Goal: Task Accomplishment & Management: Complete application form

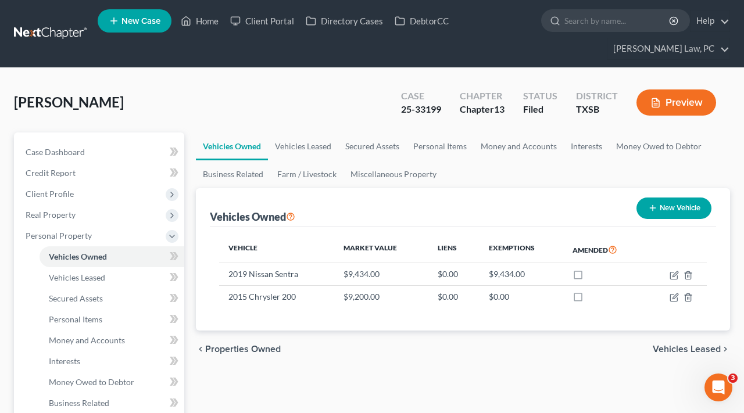
click at [33, 32] on link at bounding box center [51, 33] width 74 height 21
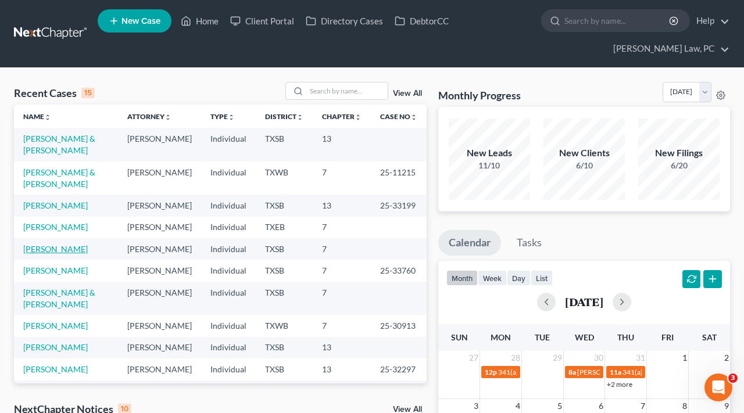
click at [53, 254] on link "[PERSON_NAME]" at bounding box center [55, 249] width 65 height 10
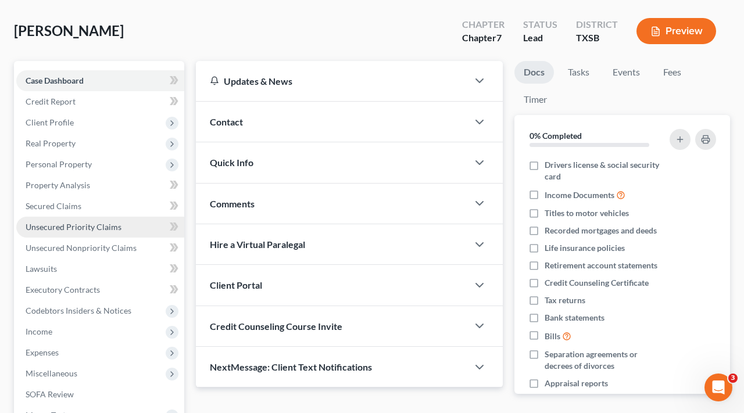
scroll to position [90, 0]
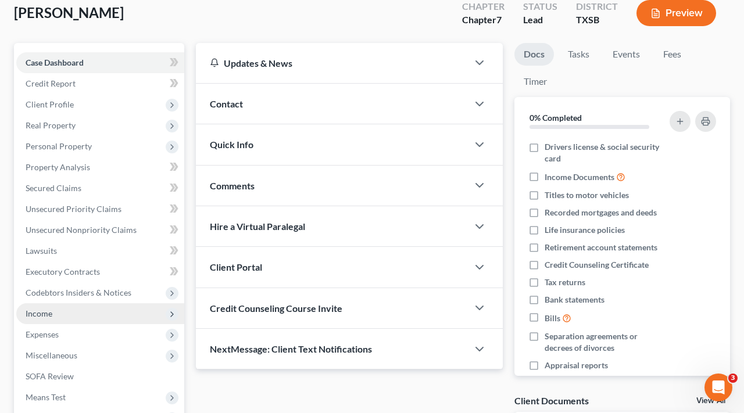
click at [38, 318] on span "Income" at bounding box center [39, 314] width 27 height 10
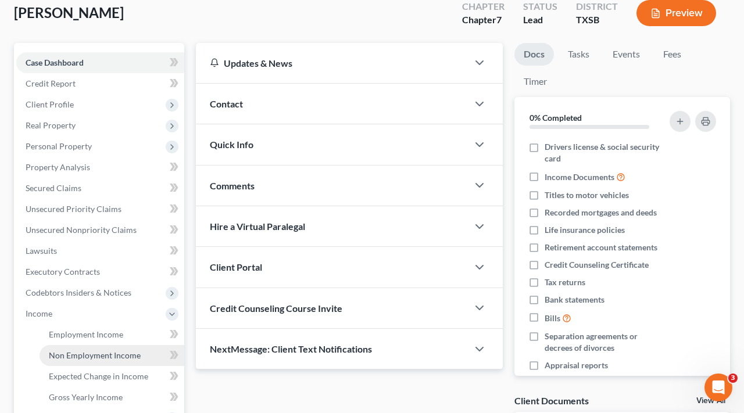
click at [109, 357] on span "Non Employment Income" at bounding box center [95, 356] width 92 height 10
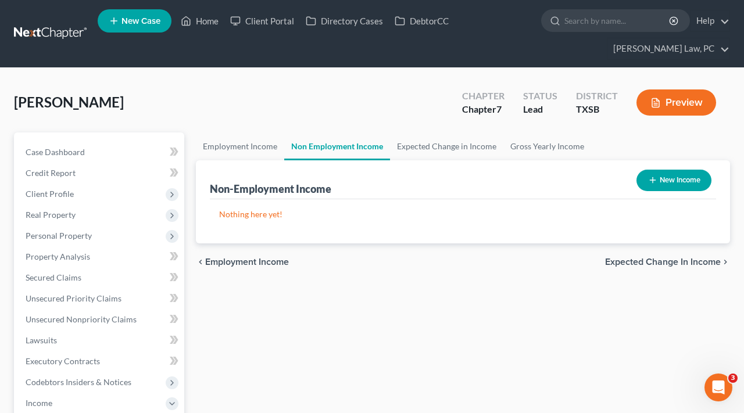
click at [685, 187] on button "New Income" at bounding box center [674, 181] width 75 height 22
select select "0"
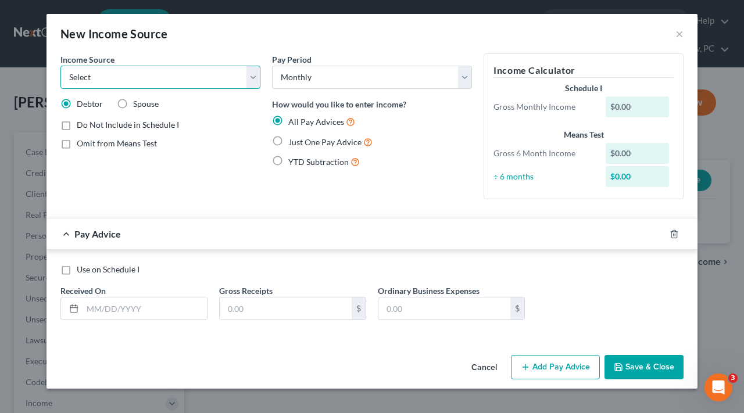
select select "3"
click at [307, 138] on span "Just One Pay Advice" at bounding box center [324, 142] width 73 height 10
click at [301, 138] on input "Just One Pay Advice" at bounding box center [297, 139] width 8 height 8
radio input "true"
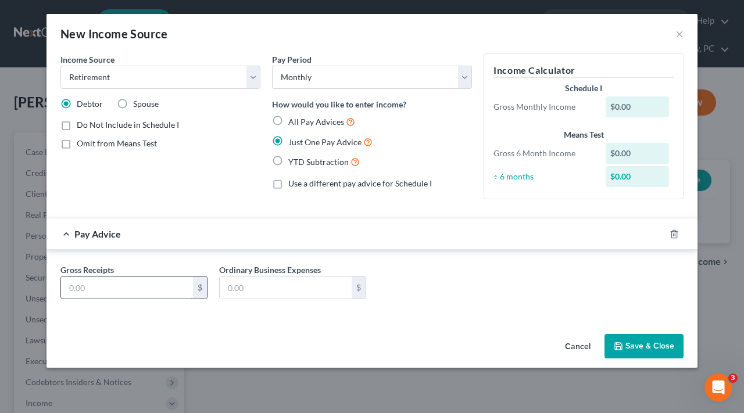
click at [139, 294] on input "text" at bounding box center [127, 288] width 132 height 22
type input "1,519.35"
click at [655, 351] on button "Save & Close" at bounding box center [644, 346] width 79 height 24
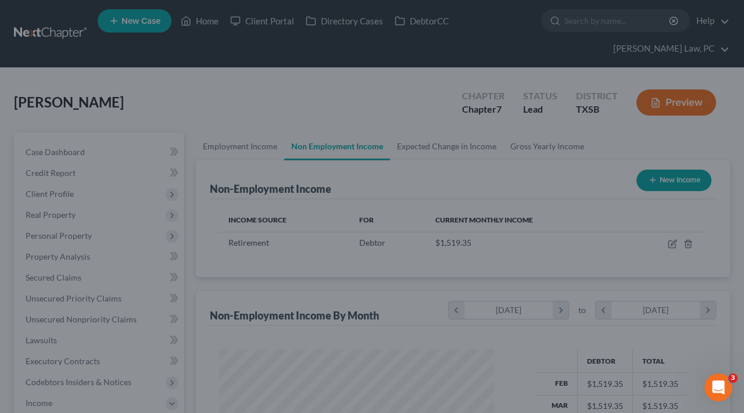
scroll to position [208, 298]
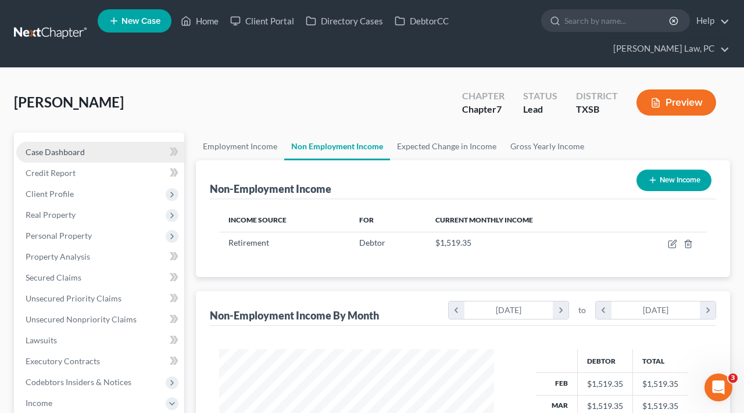
click at [53, 156] on span "Case Dashboard" at bounding box center [55, 152] width 59 height 10
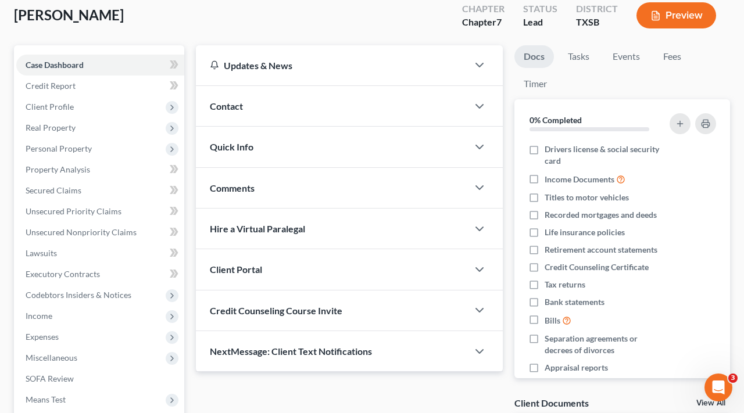
scroll to position [128, 0]
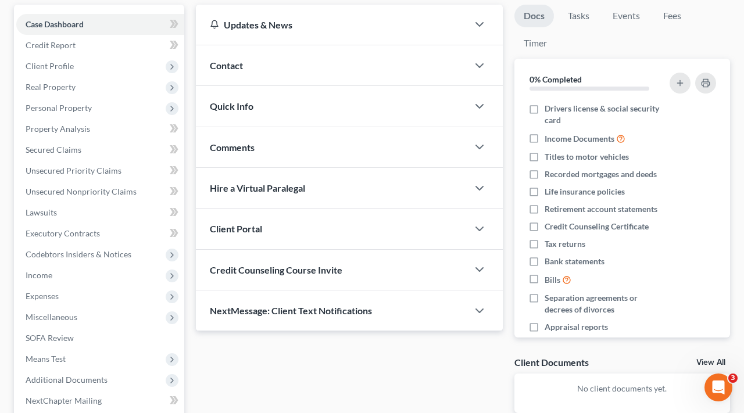
click at [294, 278] on div "Credit Counseling Course Invite" at bounding box center [332, 270] width 272 height 40
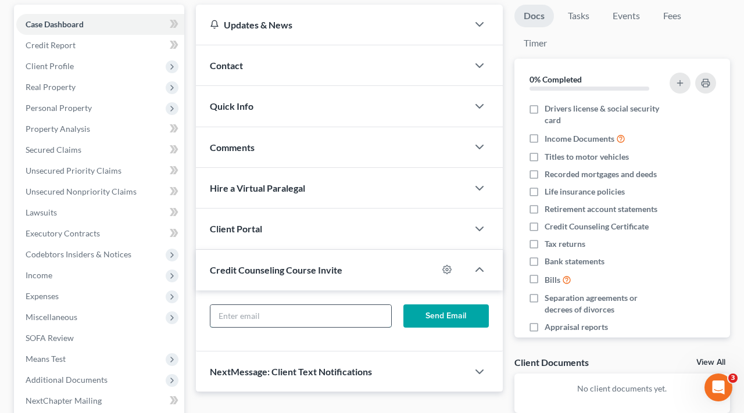
click at [267, 313] on input "text" at bounding box center [300, 316] width 181 height 22
paste input "emery672003@yahoo.com"
type input "emery672003@yahoo.com"
click at [436, 317] on button "Send Email" at bounding box center [445, 316] width 85 height 23
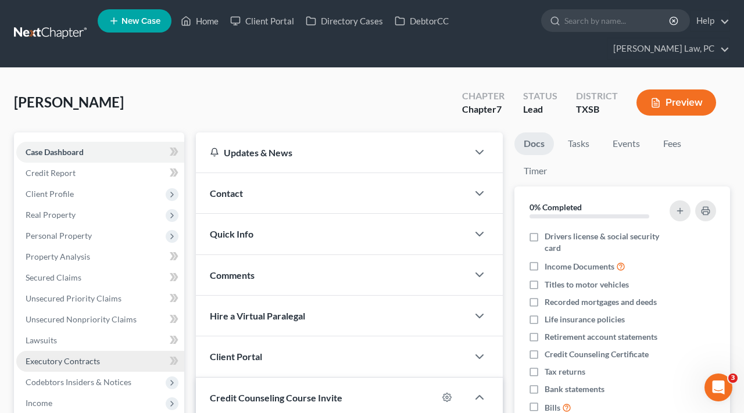
scroll to position [0, 0]
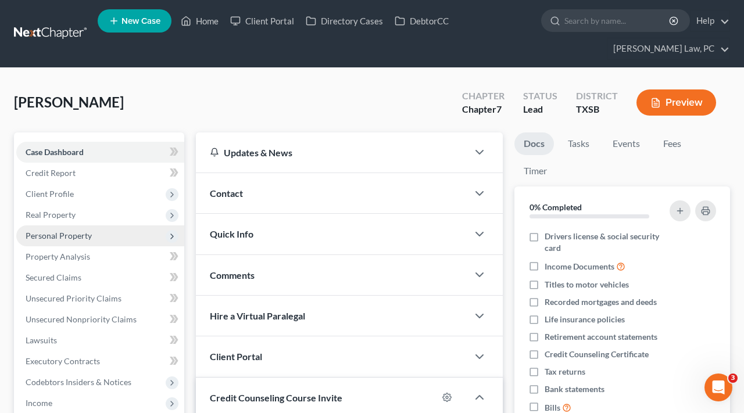
click at [63, 242] on span "Personal Property" at bounding box center [100, 236] width 168 height 21
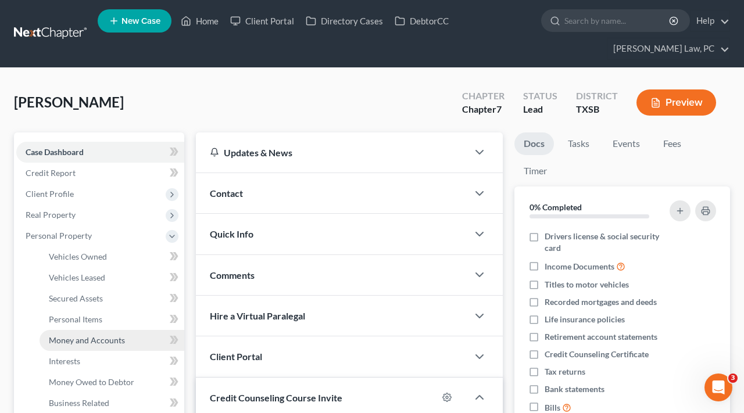
click at [90, 342] on span "Money and Accounts" at bounding box center [87, 340] width 76 height 10
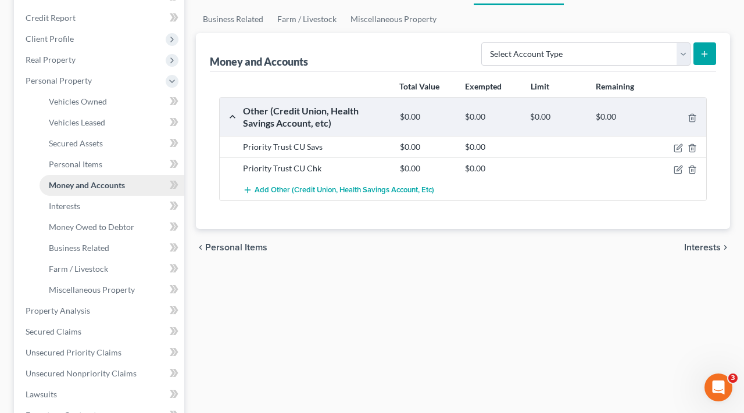
scroll to position [154, 0]
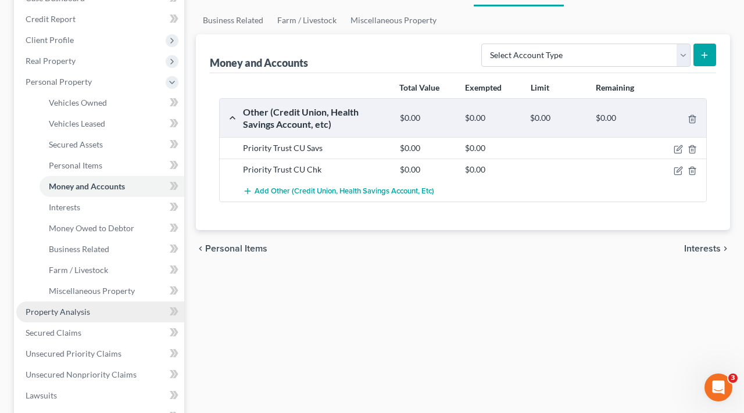
click at [74, 317] on link "Property Analysis" at bounding box center [100, 312] width 168 height 21
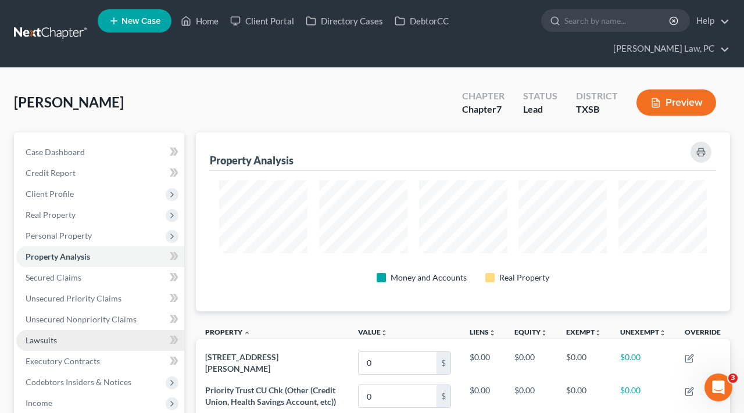
click at [58, 347] on link "Lawsuits" at bounding box center [100, 340] width 168 height 21
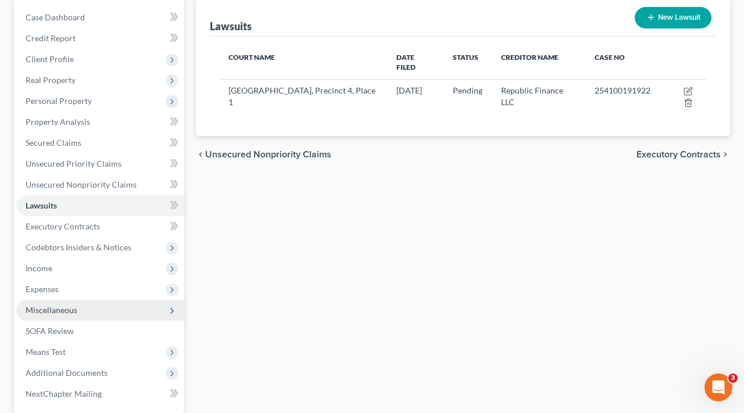
scroll to position [147, 0]
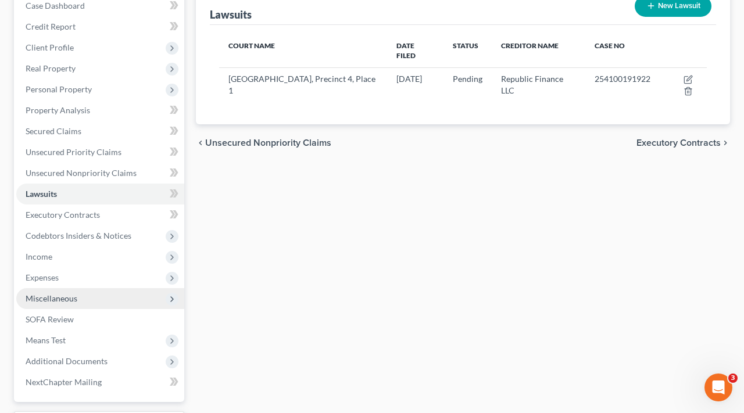
click at [69, 299] on span "Miscellaneous" at bounding box center [52, 299] width 52 height 10
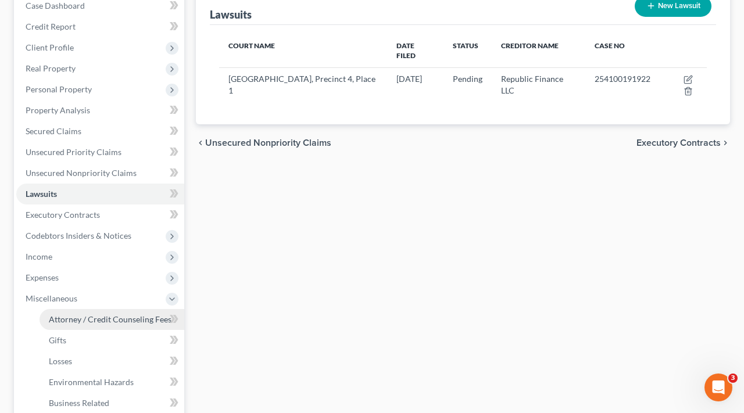
click at [74, 317] on span "Attorney / Credit Counseling Fees" at bounding box center [110, 320] width 123 height 10
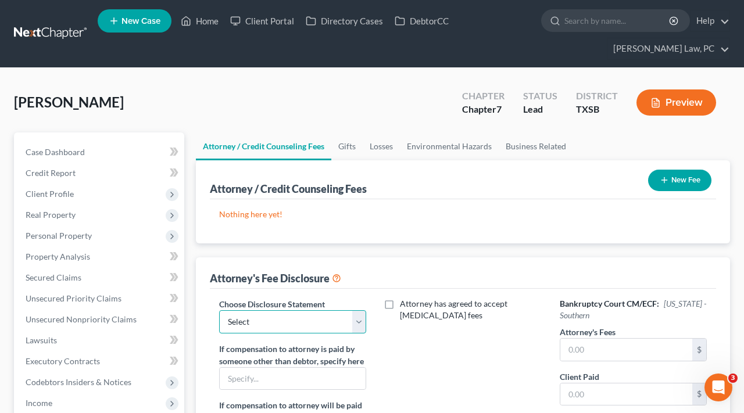
select select "4"
click at [599, 350] on input "text" at bounding box center [626, 350] width 132 height 22
type input "2,400"
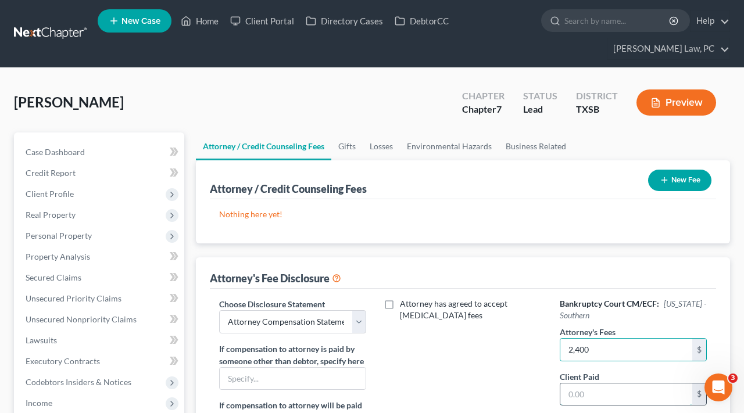
click at [613, 396] on input "text" at bounding box center [626, 395] width 132 height 22
type input "2,400"
click at [669, 173] on button "New Fee" at bounding box center [679, 181] width 63 height 22
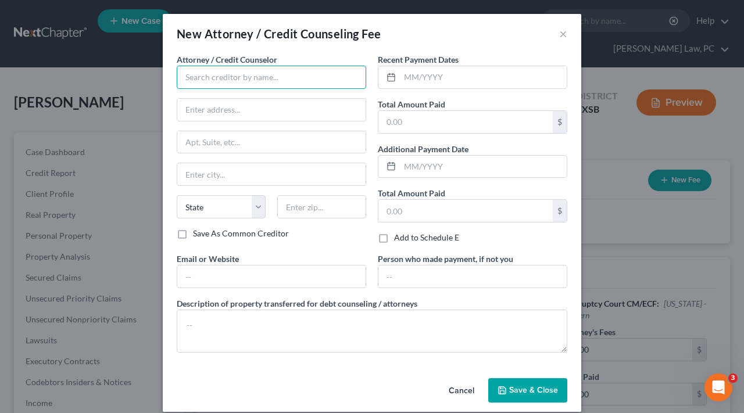
click at [184, 73] on input "text" at bounding box center [272, 77] width 190 height 23
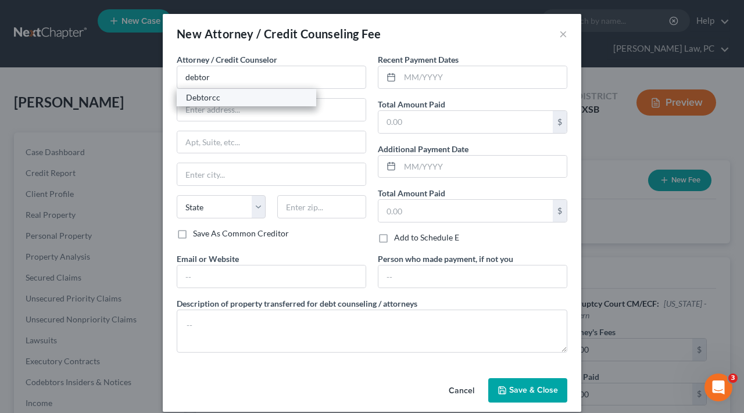
click at [201, 99] on div "Debtorcc" at bounding box center [246, 98] width 121 height 12
type input "Debtorcc"
type input "378 Summit Ave"
type input "Jersey City"
select select "33"
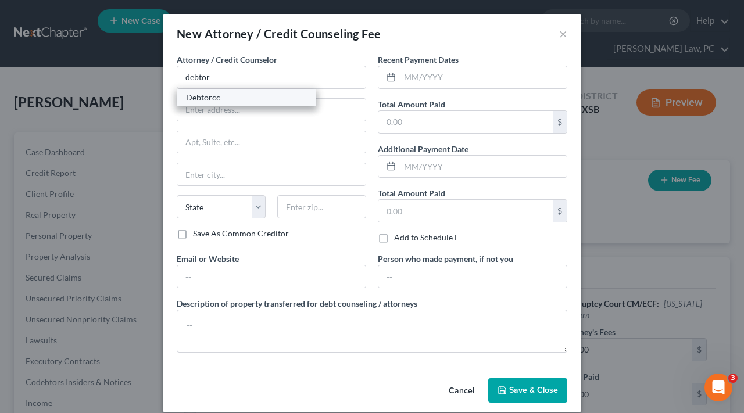
type input "07306"
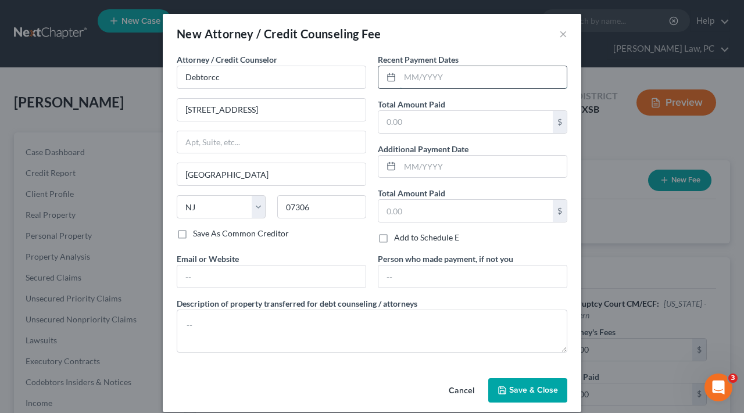
click at [465, 78] on input "text" at bounding box center [483, 77] width 167 height 22
type input "08/2025"
click at [467, 118] on input "text" at bounding box center [465, 122] width 174 height 22
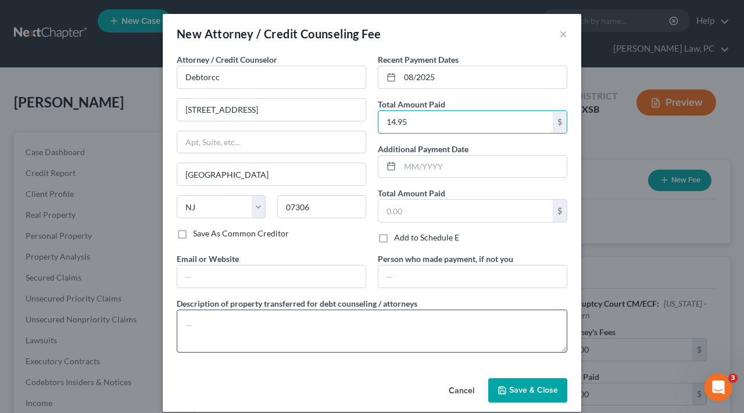
type input "14.95"
click at [286, 326] on textarea at bounding box center [372, 331] width 391 height 43
type textarea "Credit Counseling"
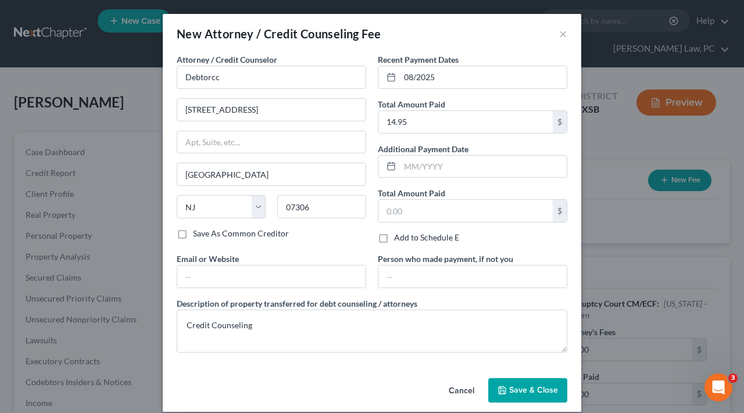
click at [534, 385] on span "Save & Close" at bounding box center [533, 390] width 49 height 10
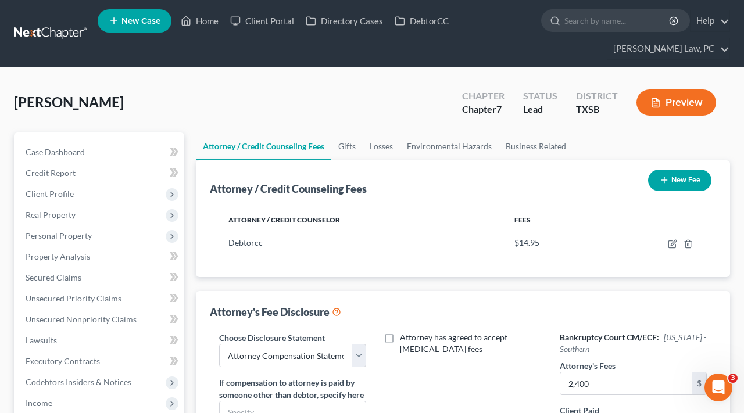
click at [668, 182] on button "New Fee" at bounding box center [679, 181] width 63 height 22
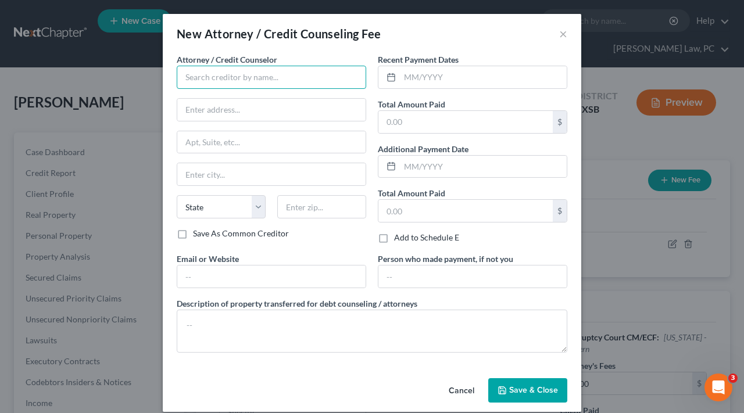
click at [245, 85] on input "text" at bounding box center [272, 77] width 190 height 23
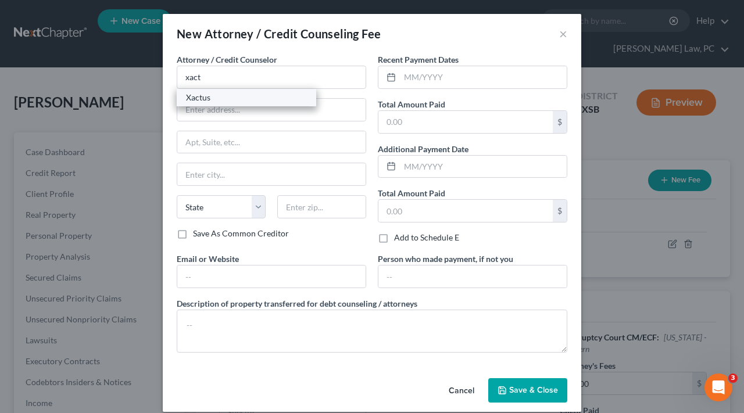
click at [222, 101] on div "Xactus" at bounding box center [246, 98] width 121 height 12
type input "Xactus"
type input "370 Reed Road"
type input "Suite 100"
type input "Broomall"
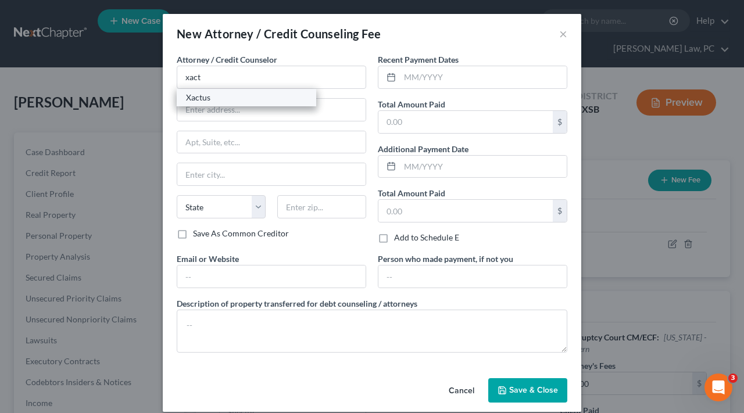
select select "39"
type input "19008"
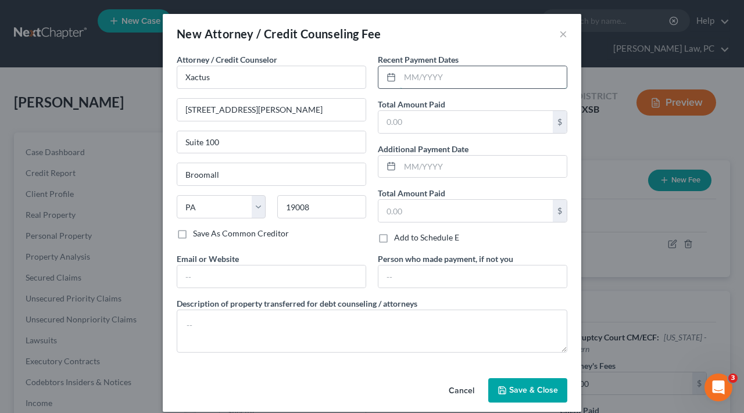
click at [458, 72] on input "text" at bounding box center [483, 77] width 167 height 22
type input "08/2025"
click at [453, 121] on input "text" at bounding box center [465, 122] width 174 height 22
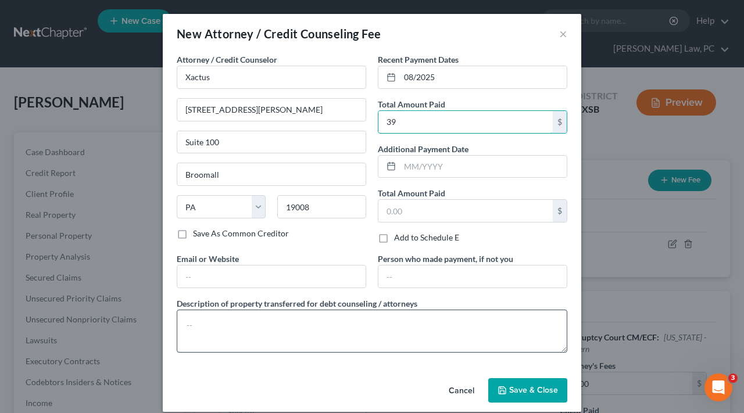
type input "39"
click at [309, 328] on textarea at bounding box center [372, 331] width 391 height 43
type textarea "Credit Report"
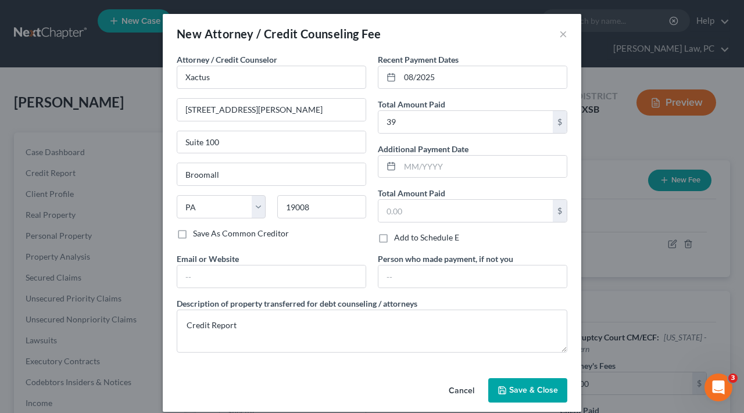
click at [517, 391] on span "Save & Close" at bounding box center [533, 390] width 49 height 10
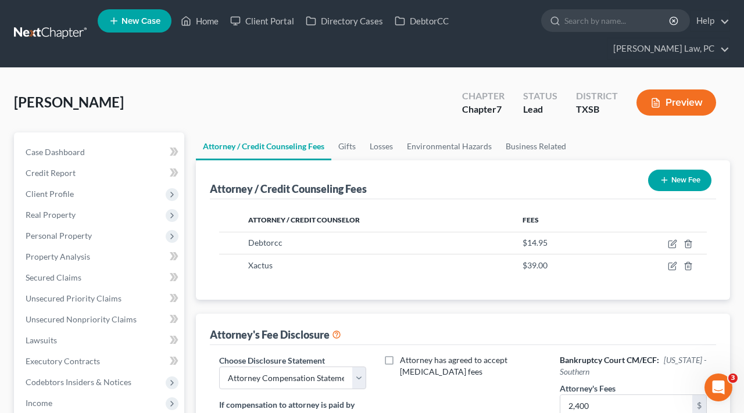
click at [672, 184] on button "New Fee" at bounding box center [679, 181] width 63 height 22
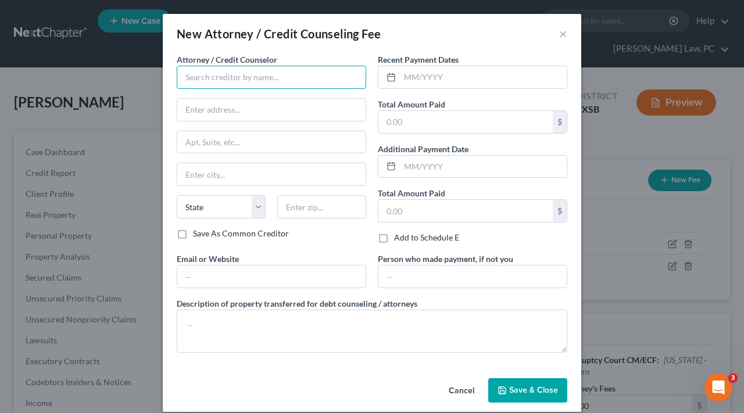
click at [271, 78] on input "text" at bounding box center [272, 77] width 190 height 23
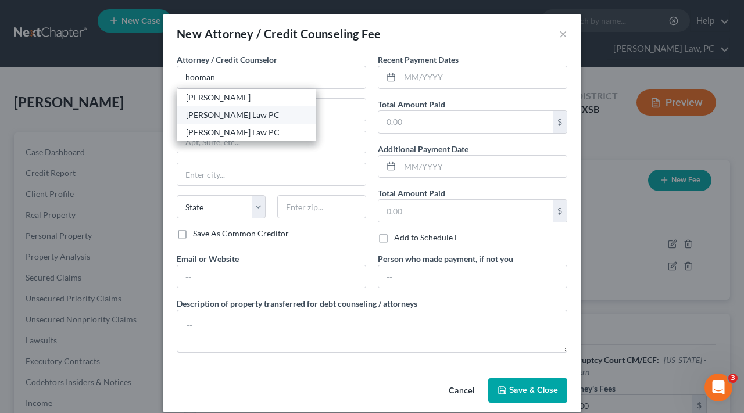
click at [246, 110] on div "Hooman Khoshnood Law PC" at bounding box center [246, 115] width 121 height 12
type input "Hooman Khoshnood Law PC"
type input "505 Huntland Dr"
type input "295"
type input "Austin"
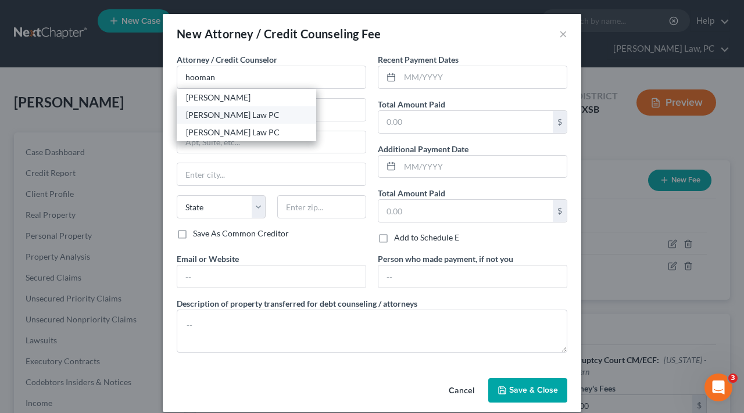
select select "45"
type input "78752"
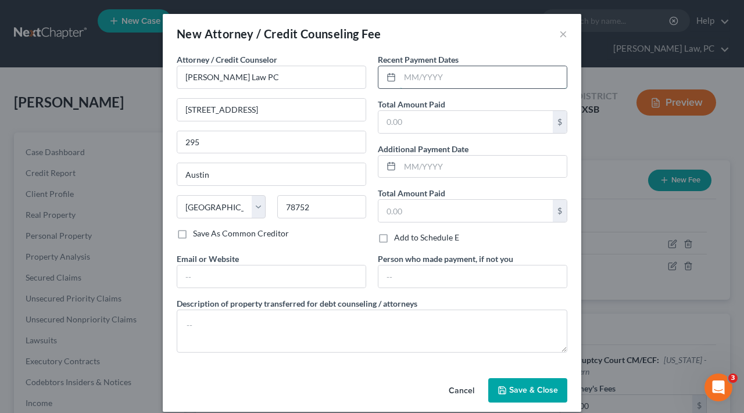
click at [443, 80] on input "text" at bounding box center [483, 77] width 167 height 22
type input "08/2025"
click at [394, 122] on input "text" at bounding box center [465, 122] width 174 height 22
type input "2,400"
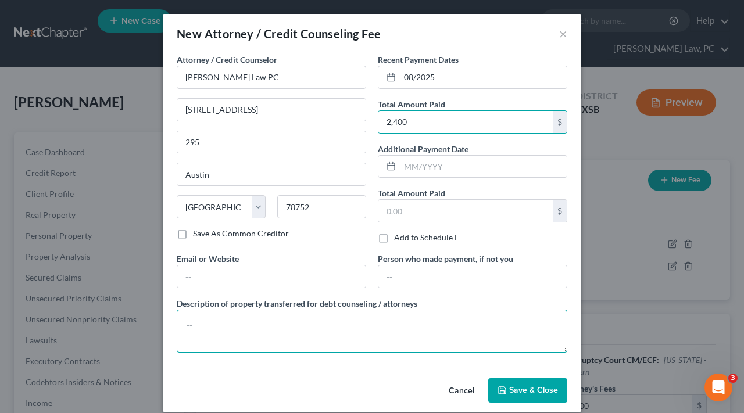
click at [251, 335] on textarea at bounding box center [372, 331] width 391 height 43
type textarea "Attorneys Fees"
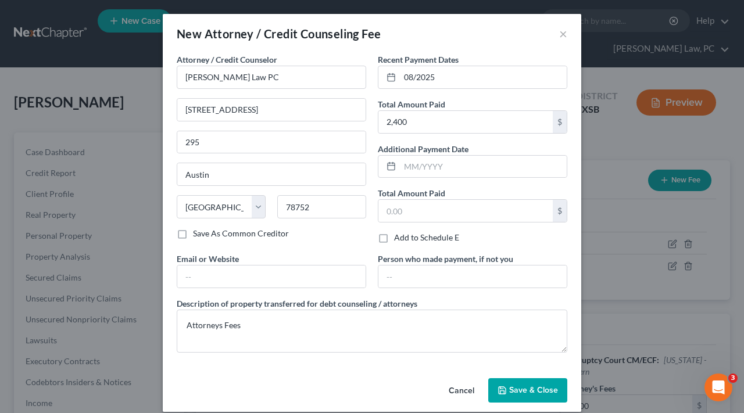
click at [541, 391] on span "Save & Close" at bounding box center [533, 390] width 49 height 10
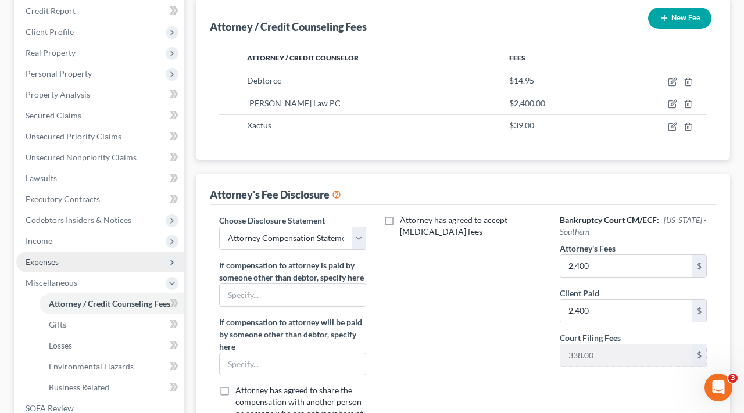
scroll to position [154, 0]
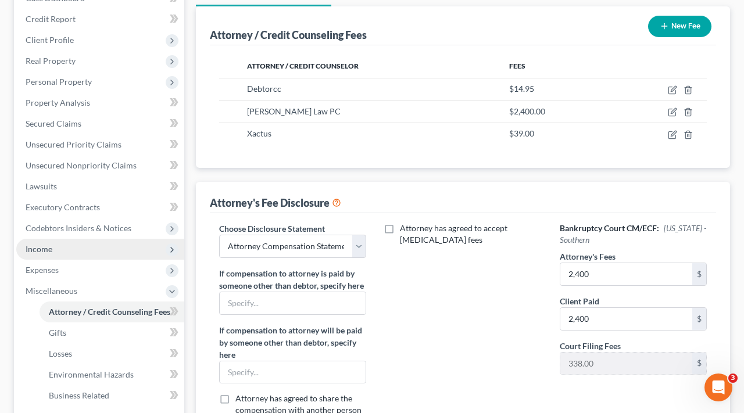
click at [70, 247] on span "Income" at bounding box center [100, 249] width 168 height 21
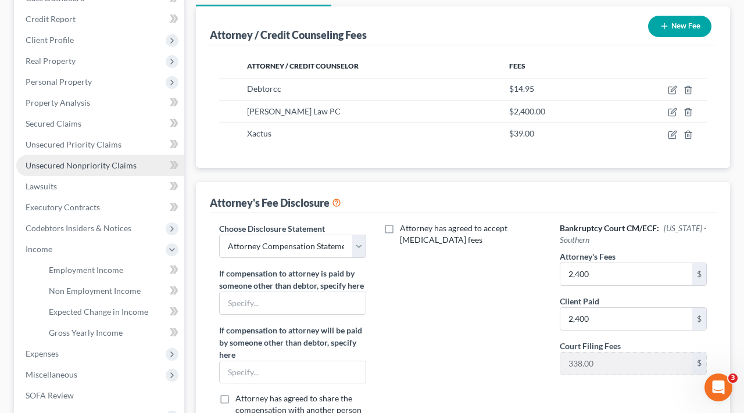
click at [100, 164] on span "Unsecured Nonpriority Claims" at bounding box center [81, 165] width 111 height 10
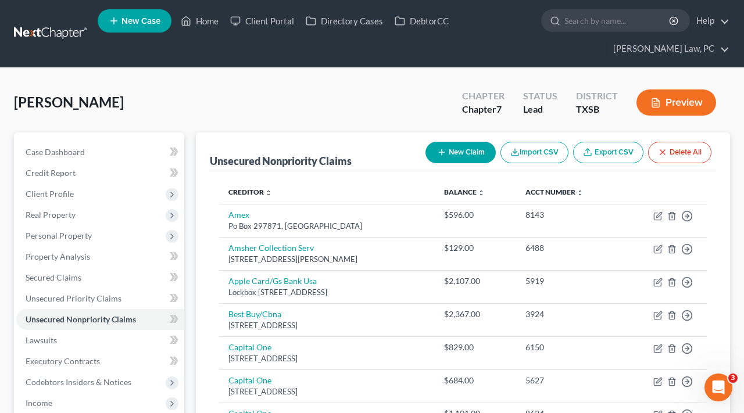
click at [52, 35] on link at bounding box center [51, 33] width 74 height 21
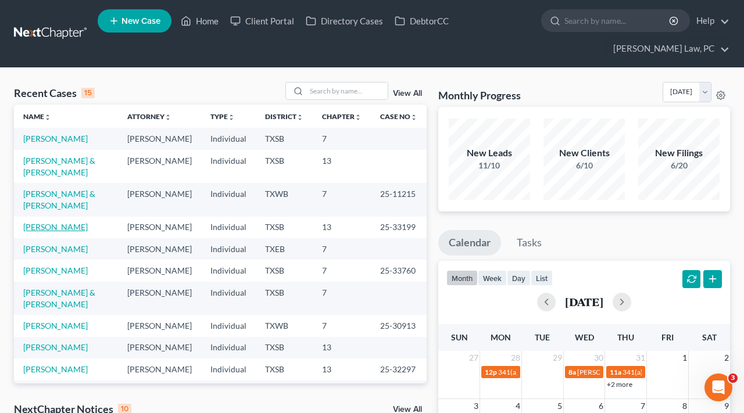
click at [62, 232] on link "[PERSON_NAME]" at bounding box center [55, 227] width 65 height 10
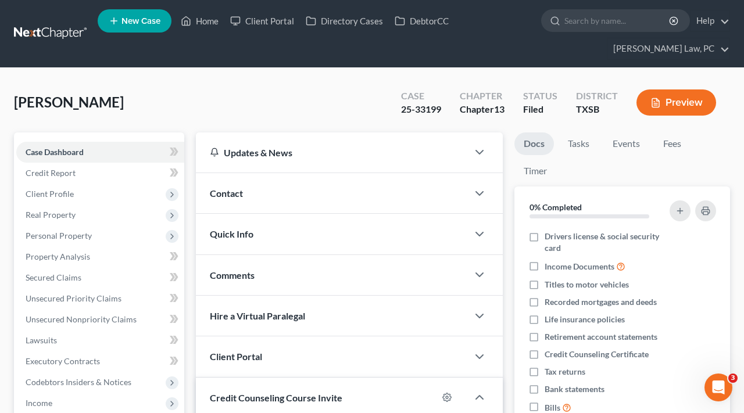
click at [663, 108] on button "Preview" at bounding box center [677, 103] width 80 height 26
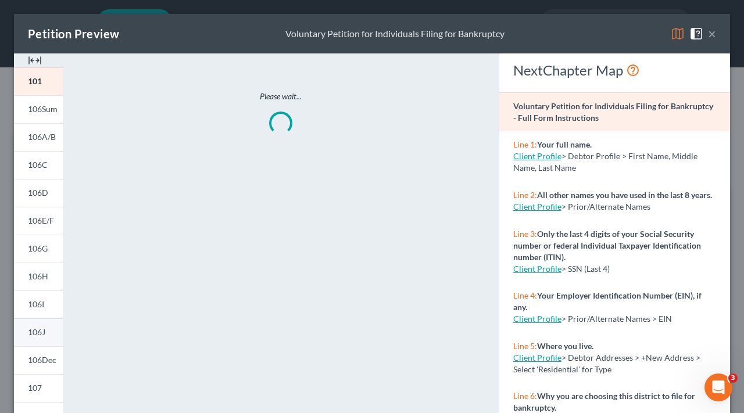
click at [49, 336] on link "106J" at bounding box center [38, 333] width 49 height 28
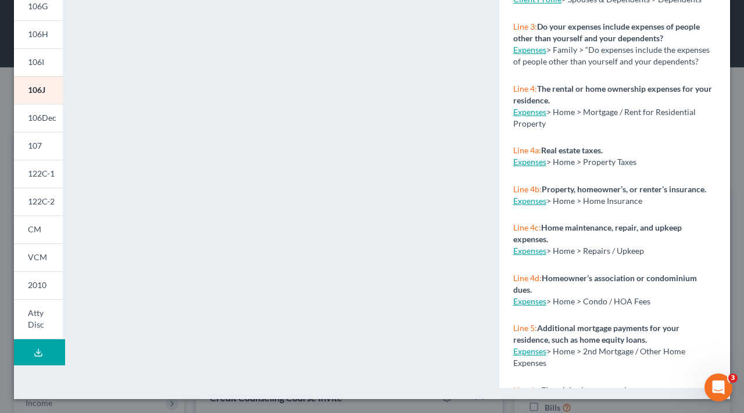
scroll to position [242, 0]
click at [37, 172] on span "122C-1" at bounding box center [41, 174] width 27 height 10
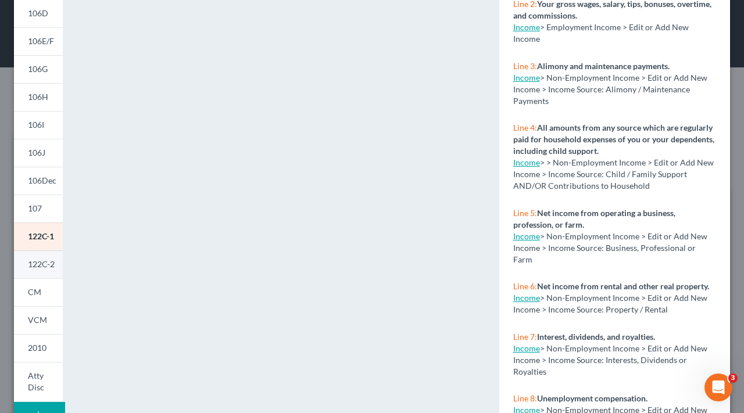
scroll to position [186, 0]
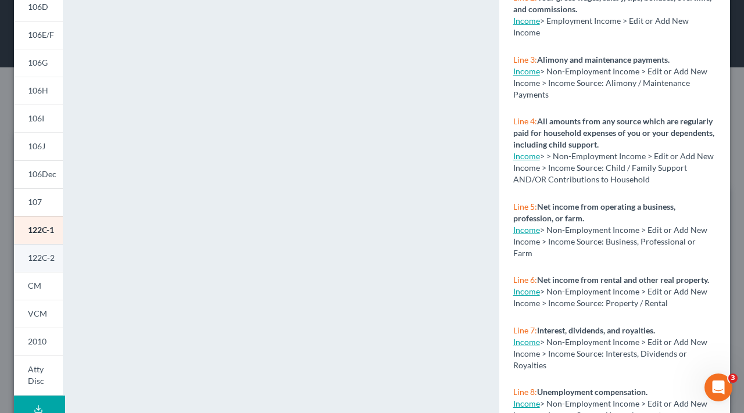
click at [42, 262] on span "122C-2" at bounding box center [41, 258] width 27 height 10
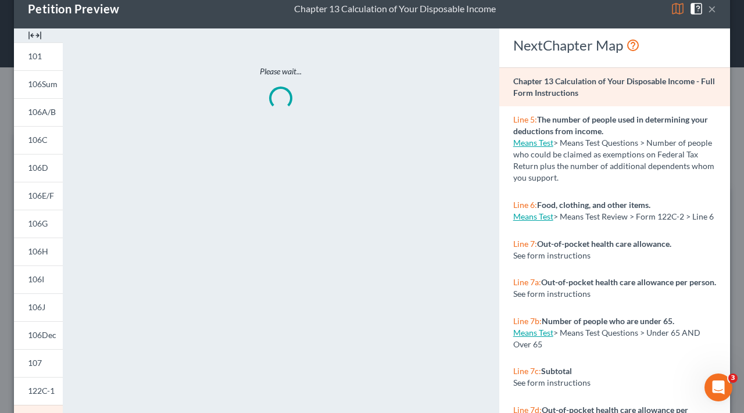
scroll to position [23, 0]
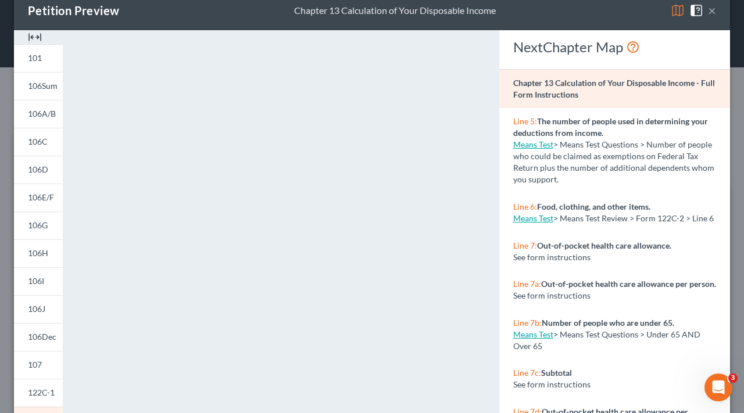
click at [713, 14] on button "×" at bounding box center [712, 10] width 8 height 14
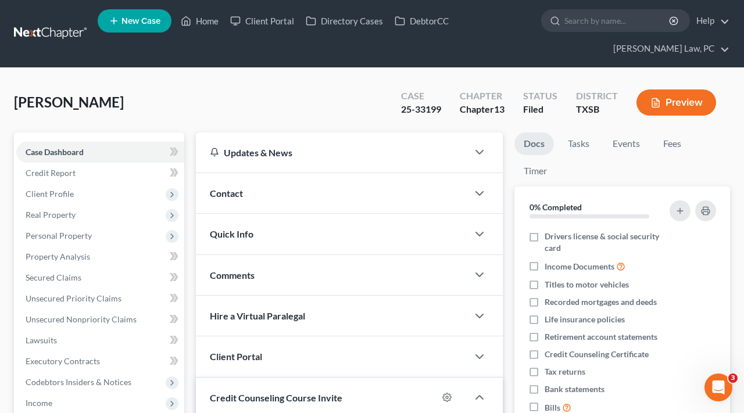
click at [58, 36] on link at bounding box center [51, 33] width 74 height 21
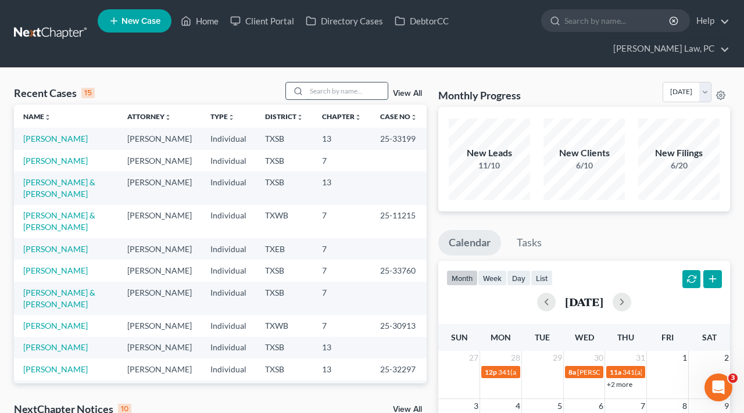
click at [357, 88] on input "search" at bounding box center [346, 91] width 81 height 17
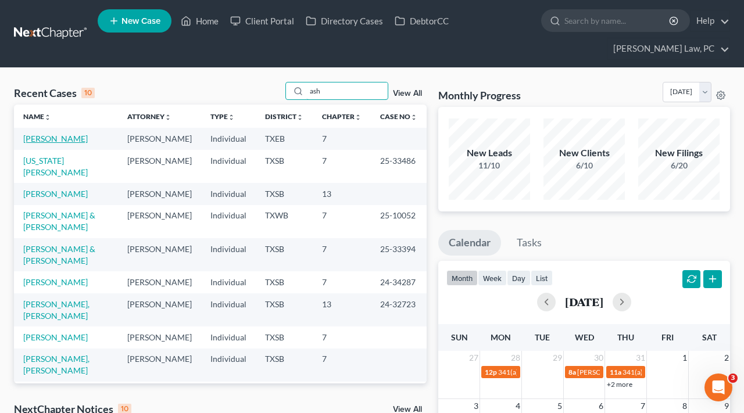
type input "ash"
click at [49, 142] on link "[PERSON_NAME]" at bounding box center [55, 139] width 65 height 10
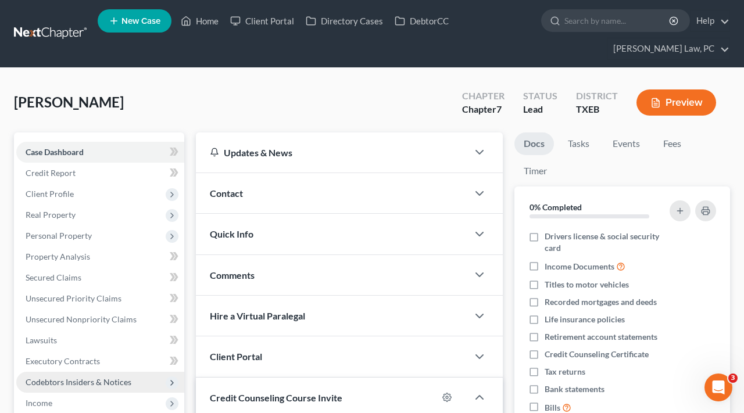
scroll to position [77, 0]
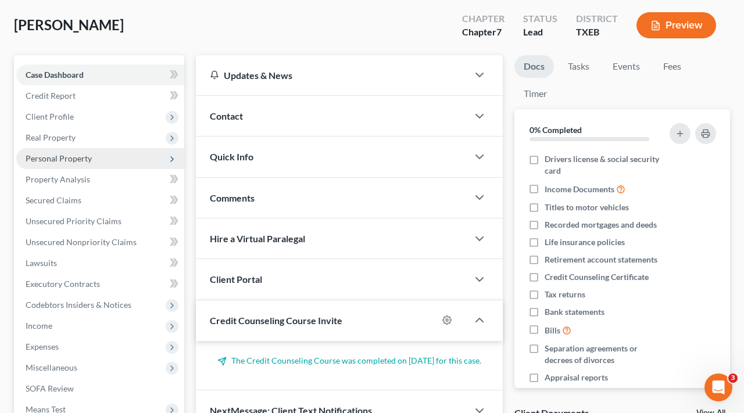
click at [56, 160] on span "Personal Property" at bounding box center [59, 158] width 66 height 10
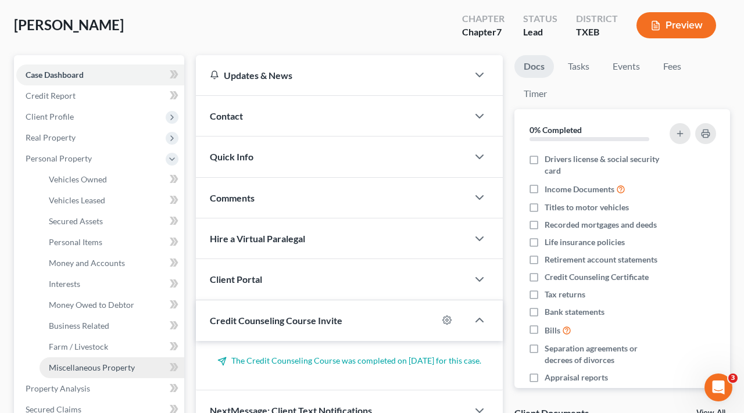
click at [67, 369] on span "Miscellaneous Property" at bounding box center [92, 368] width 86 height 10
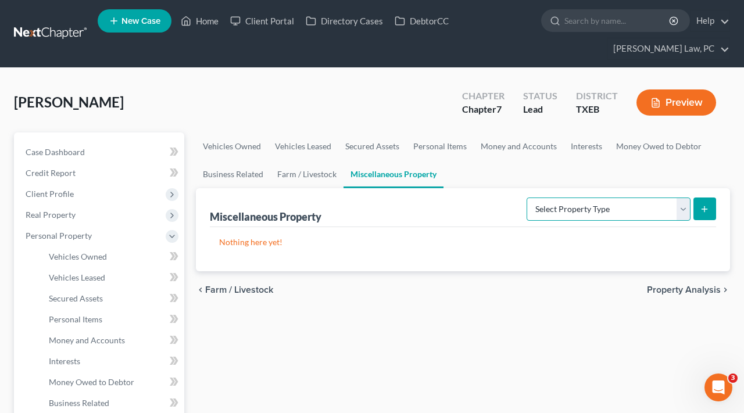
select select "transferred"
click at [706, 212] on icon "submit" at bounding box center [704, 209] width 9 height 9
select select "Ordinary ([DATE])"
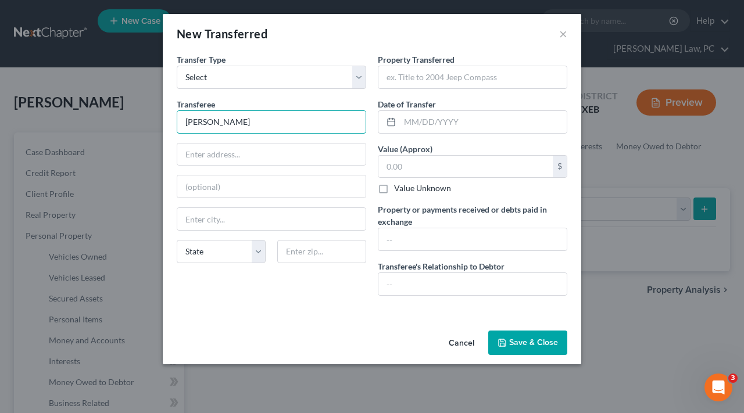
type input "[PERSON_NAME]"
